Goal: Task Accomplishment & Management: Manage account settings

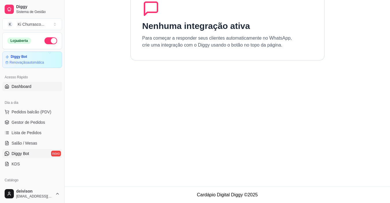
click at [36, 88] on link "Dashboard" at bounding box center [32, 86] width 60 height 9
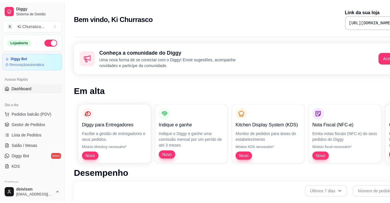
scroll to position [87, 0]
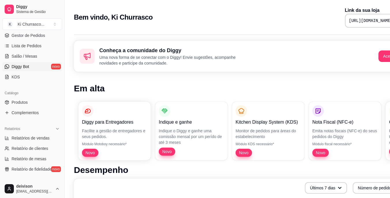
click at [23, 70] on link "Diggy Bot novo" at bounding box center [32, 66] width 60 height 9
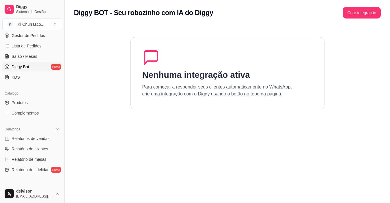
scroll to position [58, 0]
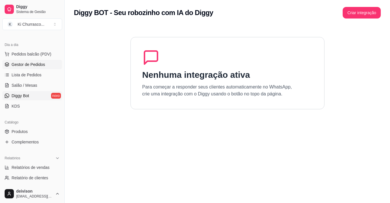
click at [35, 63] on span "Gestor de Pedidos" at bounding box center [28, 64] width 33 height 6
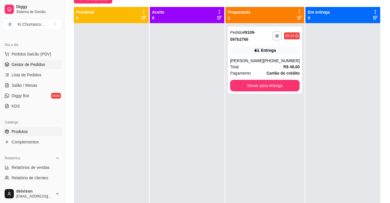
click at [18, 130] on span "Produtos" at bounding box center [20, 131] width 16 height 6
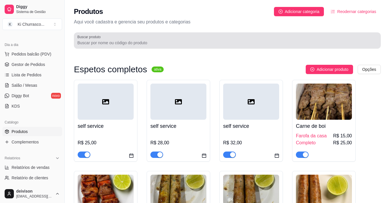
click at [130, 41] on input "Buscar produto" at bounding box center [227, 43] width 300 height 6
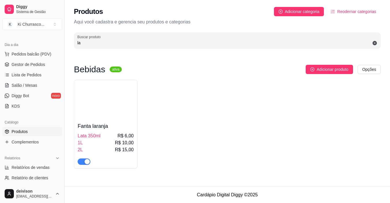
type input "l"
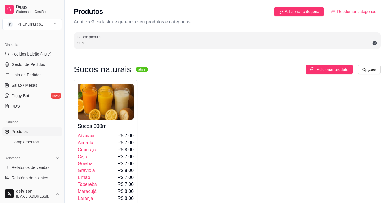
type input "suc"
click at [128, 111] on img at bounding box center [106, 101] width 56 height 36
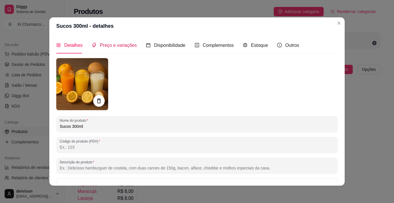
click at [121, 46] on span "Preço e variações" at bounding box center [118, 45] width 37 height 5
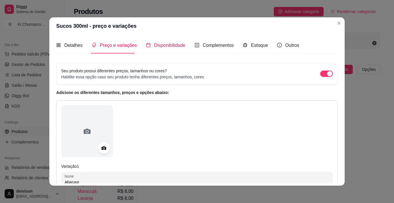
click at [157, 47] on span "Disponibilidade" at bounding box center [169, 45] width 31 height 5
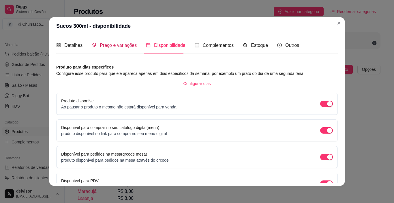
click at [125, 42] on div "Preço e variações" at bounding box center [114, 45] width 45 height 7
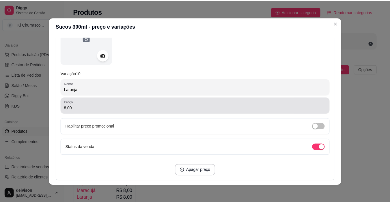
scroll to position [1703, 0]
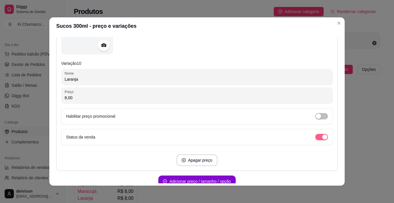
click at [322, 134] on div "button" at bounding box center [324, 136] width 5 height 5
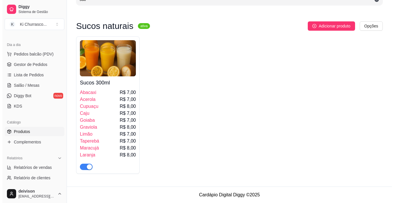
scroll to position [44, 0]
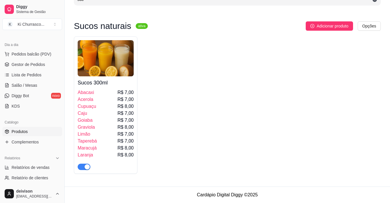
click at [139, 124] on div "Sucos 300ml Abacaxi R$ 7,00 Acerola R$ 7,00 Cupuaçu R$ 8,00 Caju R$ 7,00 Goiaba…" at bounding box center [227, 104] width 307 height 137
click at [109, 110] on div "Caju R$ 7,00" at bounding box center [106, 113] width 56 height 7
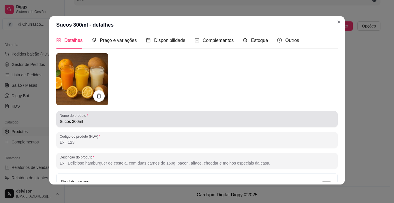
scroll to position [0, 0]
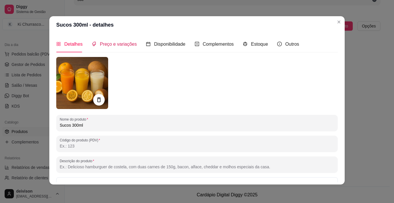
drag, startPoint x: 115, startPoint y: 42, endPoint x: 121, endPoint y: 55, distance: 13.6
click at [115, 49] on div "Preço e variações" at bounding box center [114, 44] width 45 height 16
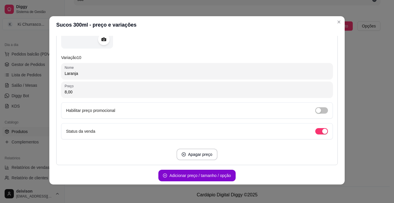
scroll to position [1717, 0]
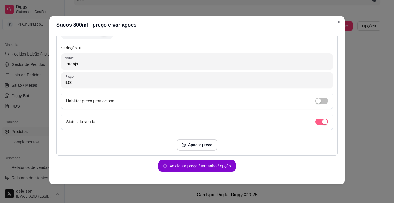
click at [315, 121] on span "button" at bounding box center [321, 121] width 13 height 6
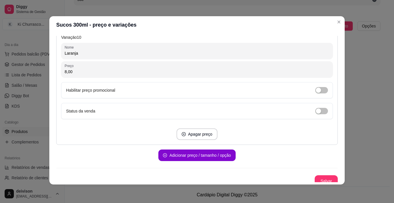
scroll to position [1732, 0]
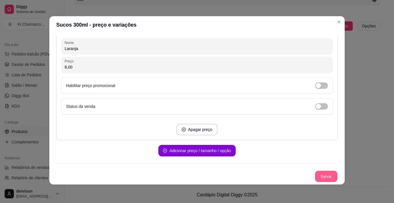
click at [321, 178] on button "Salvar" at bounding box center [326, 176] width 23 height 11
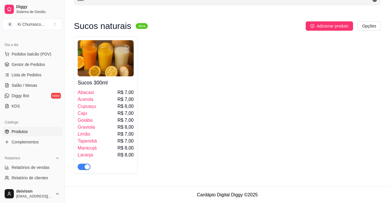
click at [125, 70] on img at bounding box center [106, 58] width 56 height 36
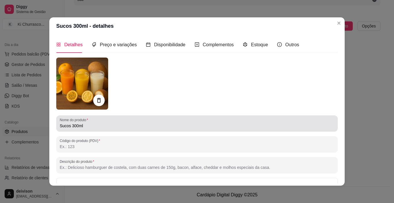
scroll to position [0, 0]
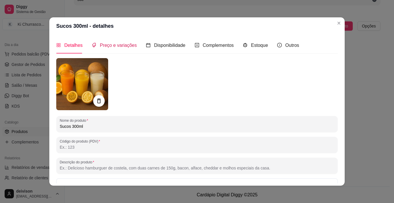
click at [126, 46] on span "Preço e variações" at bounding box center [118, 45] width 37 height 5
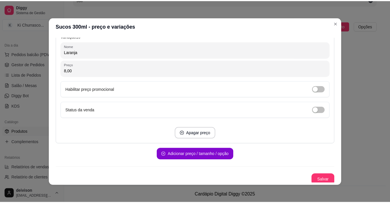
scroll to position [1732, 0]
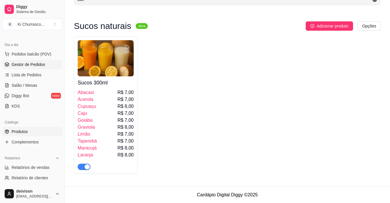
click at [33, 64] on span "Gestor de Pedidos" at bounding box center [28, 64] width 33 height 6
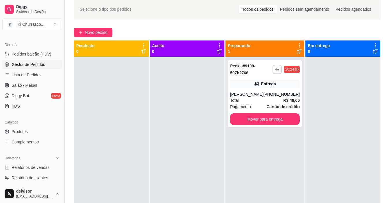
scroll to position [58, 0]
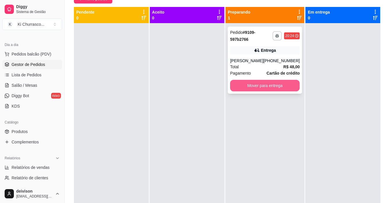
click at [283, 87] on button "Mover para entrega" at bounding box center [265, 86] width 70 height 12
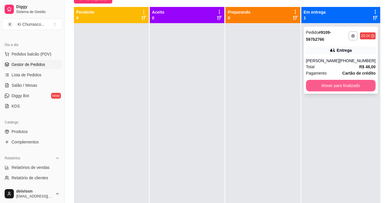
click at [319, 85] on button "Mover para finalizado" at bounding box center [341, 86] width 70 height 12
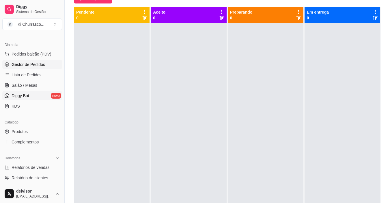
click at [36, 98] on link "Diggy Bot novo" at bounding box center [32, 95] width 60 height 9
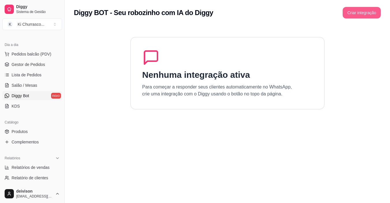
click at [350, 11] on button "Criar integração" at bounding box center [362, 13] width 38 height 12
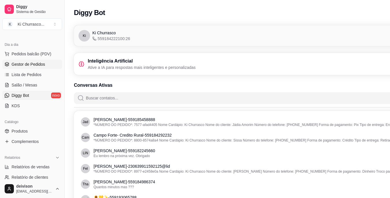
click at [40, 64] on span "Gestor de Pedidos" at bounding box center [28, 64] width 33 height 6
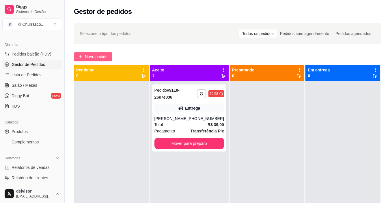
click at [92, 54] on button "Novo pedido" at bounding box center [93, 56] width 38 height 9
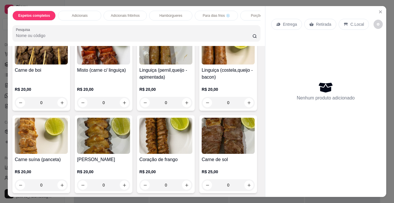
scroll to position [58, 0]
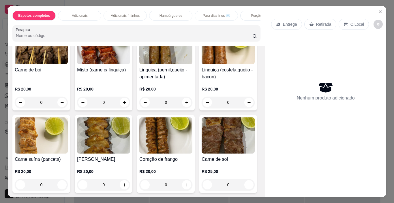
click at [59, 104] on div "0" at bounding box center [41, 102] width 53 height 12
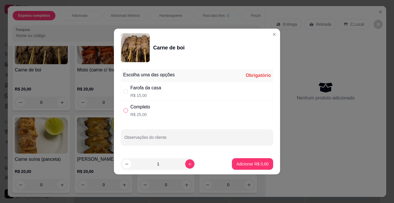
click at [124, 110] on input "" at bounding box center [126, 110] width 5 height 5
radio input "true"
click at [240, 164] on p "Adicionar R$ 25,00" at bounding box center [251, 164] width 34 height 6
type input "1"
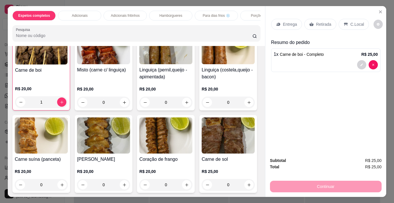
scroll to position [58, 0]
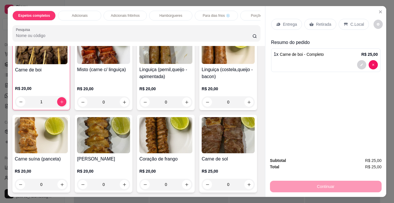
click at [53, 98] on div "R$ 20,00 1" at bounding box center [41, 96] width 53 height 22
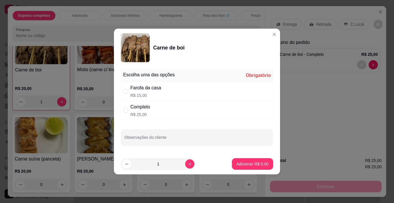
drag, startPoint x: 150, startPoint y: 94, endPoint x: 165, endPoint y: 105, distance: 19.3
click at [149, 94] on p "R$ 15,00" at bounding box center [145, 95] width 31 height 6
radio input "true"
click at [241, 163] on p "Adicionar R$ 15,00" at bounding box center [251, 164] width 34 height 6
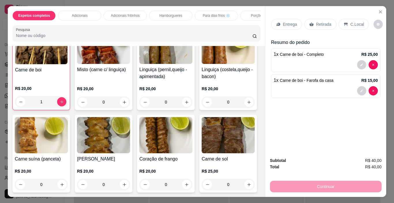
click at [292, 28] on div "Entrega Retirada C.Local" at bounding box center [325, 24] width 109 height 20
click at [287, 19] on div "Entrega" at bounding box center [286, 24] width 31 height 11
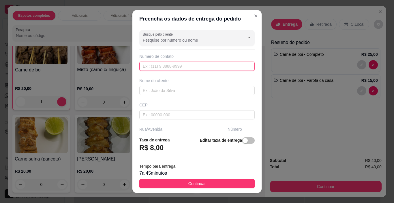
click at [161, 68] on input "text" at bounding box center [196, 65] width 115 height 9
click at [174, 67] on input "text" at bounding box center [196, 65] width 115 height 9
paste input "text"
paste input "559 18154-6956"
click at [145, 66] on input "559 18154-6956" at bounding box center [196, 65] width 115 height 9
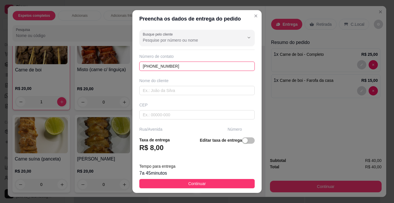
click at [143, 66] on input "[PHONE_NUMBER]" at bounding box center [196, 65] width 115 height 9
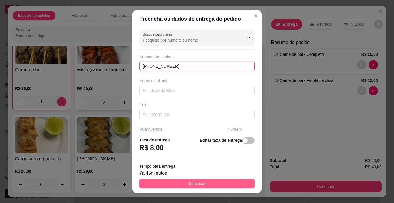
type input "[PHONE_NUMBER]"
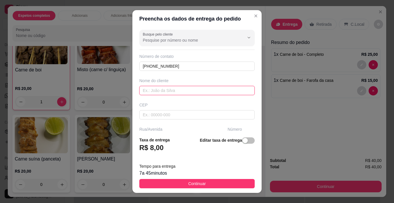
click at [172, 93] on input "text" at bounding box center [196, 90] width 115 height 9
paste input "[DEMOGRAPHIC_DATA]"
type input "[DEMOGRAPHIC_DATA]"
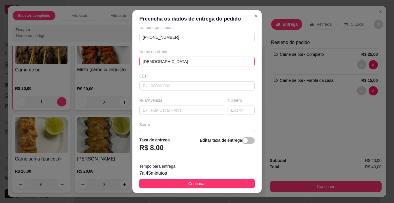
scroll to position [87, 0]
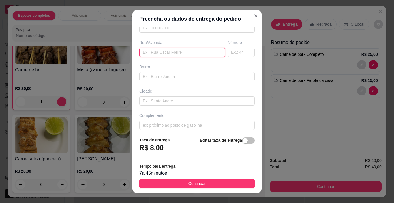
click at [167, 53] on input "text" at bounding box center [182, 52] width 86 height 9
paste input "[STREET_ADDRESS][PERSON_NAME], após a [GEOGRAPHIC_DATA][PERSON_NAME]"
type input "[STREET_ADDRESS][PERSON_NAME], após a [GEOGRAPHIC_DATA][PERSON_NAME]"
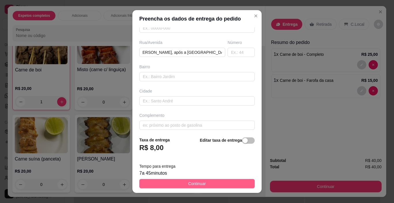
click at [181, 183] on button "Continuar" at bounding box center [196, 183] width 115 height 9
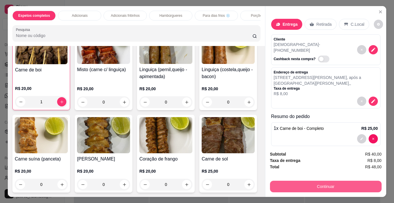
click at [350, 187] on button "Continuar" at bounding box center [326, 186] width 112 height 12
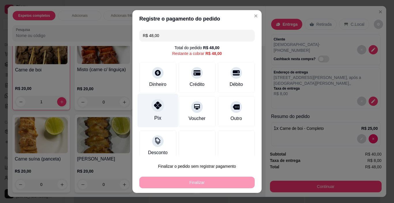
click at [160, 107] on div at bounding box center [158, 105] width 13 height 13
type input "R$ 0,00"
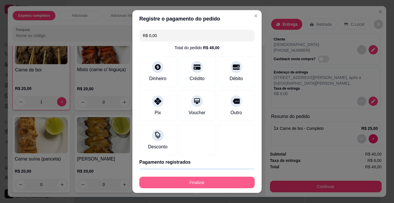
click at [195, 176] on button "Finalizar" at bounding box center [196, 182] width 115 height 12
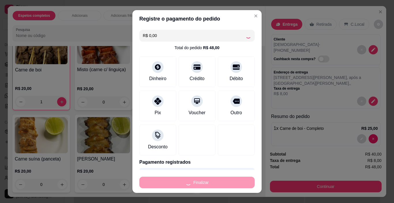
type input "0"
type input "-R$ 48,00"
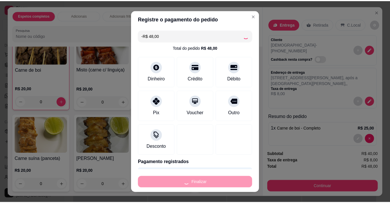
scroll to position [58, 0]
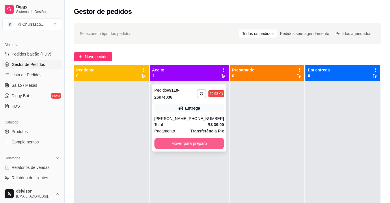
click at [189, 141] on button "Mover para preparo" at bounding box center [189, 143] width 70 height 12
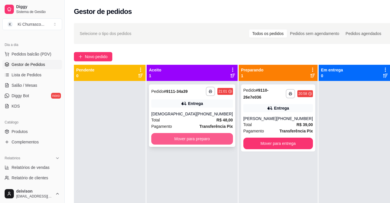
click at [206, 141] on button "Mover para preparo" at bounding box center [192, 139] width 82 height 12
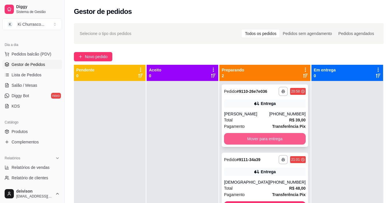
click at [274, 144] on button "Mover para entrega" at bounding box center [265, 139] width 82 height 12
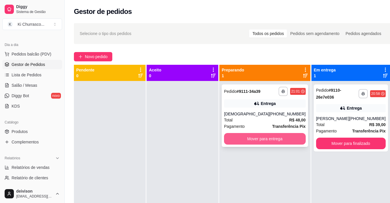
click at [279, 142] on button "Mover para entrega" at bounding box center [265, 139] width 82 height 12
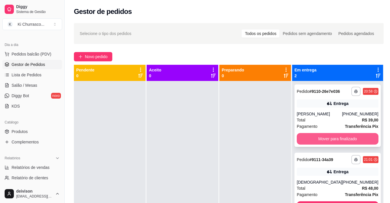
click at [322, 144] on button "Mover para finalizado" at bounding box center [338, 139] width 82 height 12
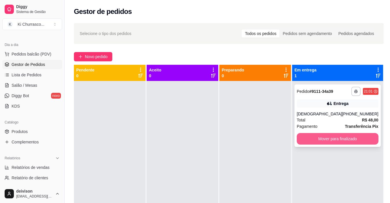
click at [336, 137] on button "Mover para finalizado" at bounding box center [338, 139] width 82 height 12
click at [308, 137] on button "Mover para finalizado" at bounding box center [338, 139] width 82 height 12
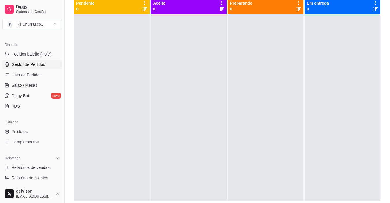
scroll to position [58, 0]
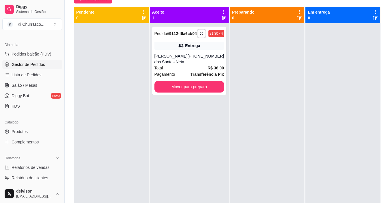
click at [312, 4] on div "**********" at bounding box center [227, 89] width 325 height 255
click at [202, 92] on button "Mover para preparo" at bounding box center [189, 87] width 70 height 12
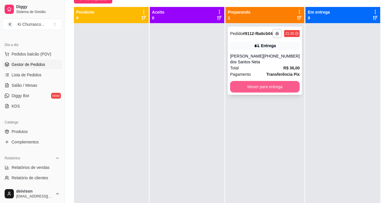
click at [276, 91] on button "Mover para entrega" at bounding box center [265, 87] width 70 height 12
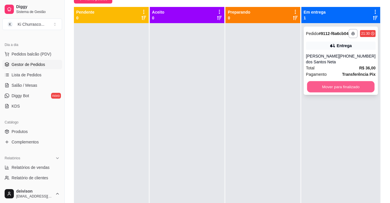
click at [333, 92] on button "Mover para finalizado" at bounding box center [341, 86] width 68 height 11
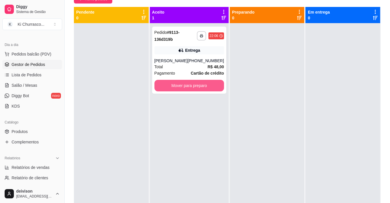
click at [167, 86] on button "Mover para preparo" at bounding box center [189, 86] width 70 height 12
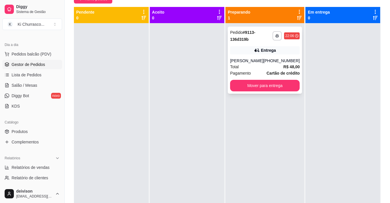
click at [253, 92] on div "**********" at bounding box center [265, 60] width 74 height 67
click at [260, 86] on button "Mover para entrega" at bounding box center [265, 86] width 70 height 12
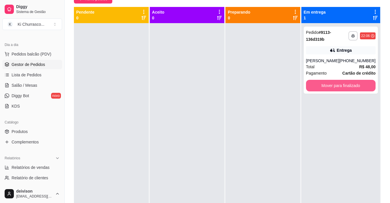
click at [322, 84] on button "Mover para finalizado" at bounding box center [341, 86] width 70 height 12
click at [322, 84] on button "Mover para finalizado" at bounding box center [341, 85] width 68 height 11
